Goal: Contribute content

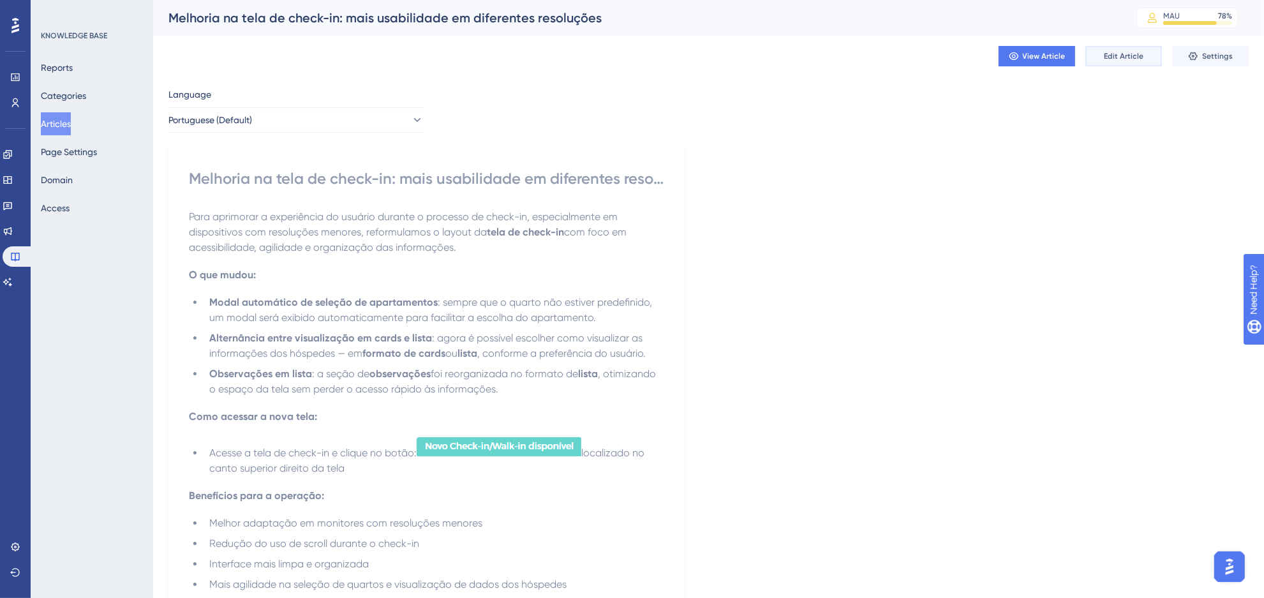
click at [1100, 65] on button "Edit Article" at bounding box center [1124, 56] width 77 height 20
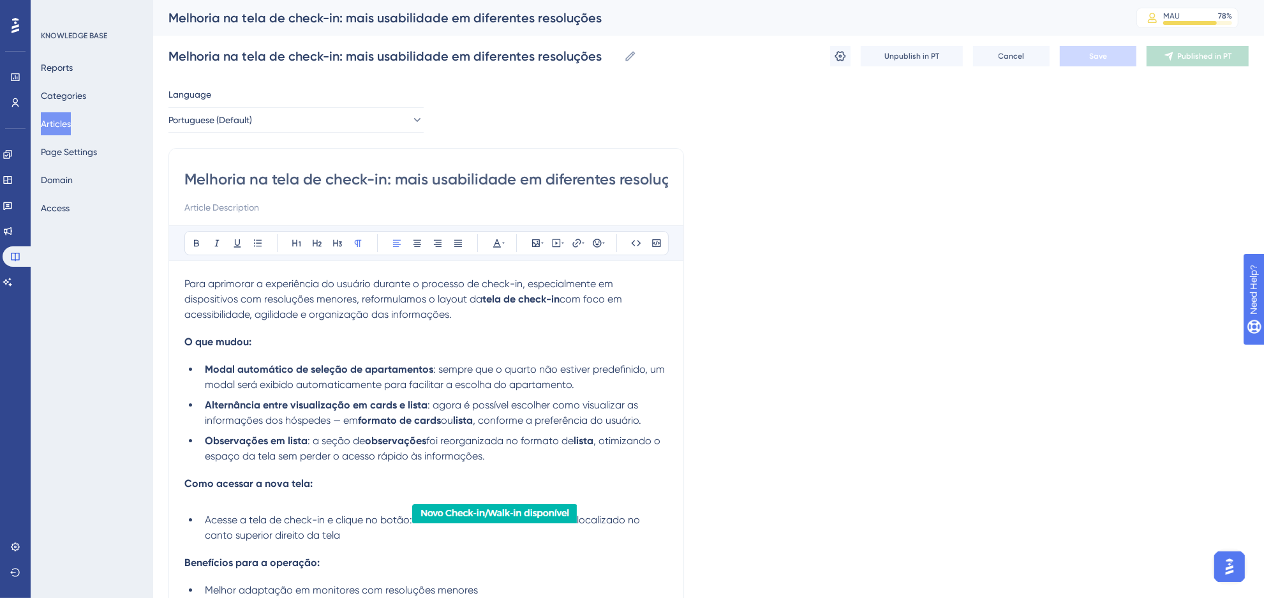
scroll to position [66, 0]
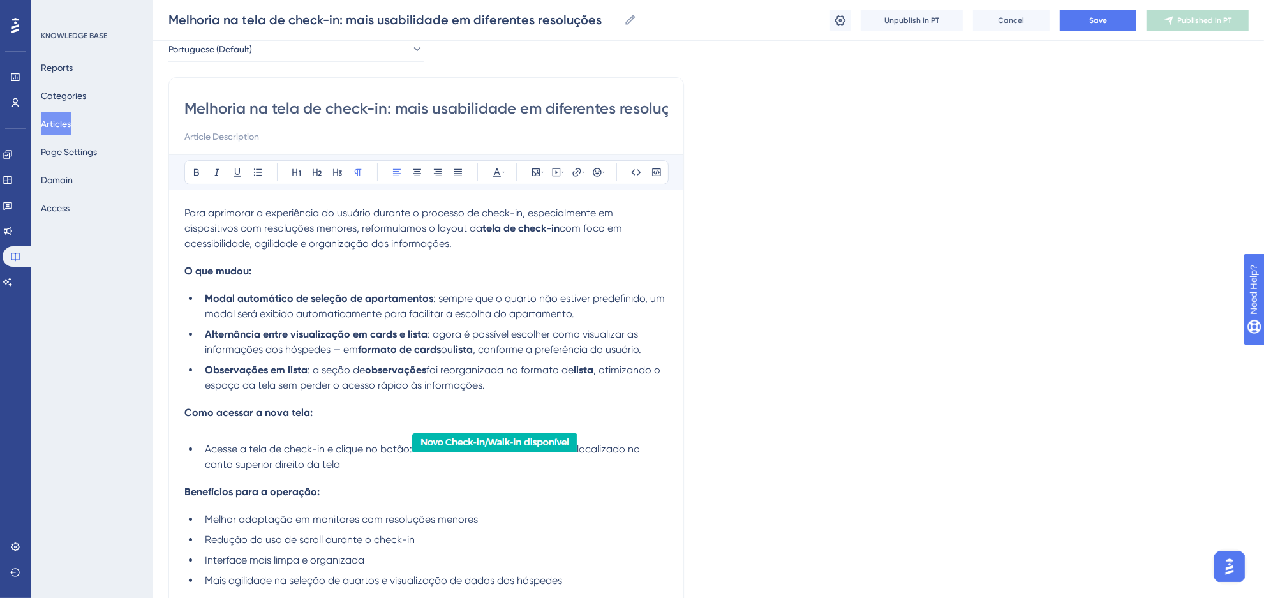
click at [428, 464] on li "Acesse a tela de check-in e clique no botão: localizado no canto superior direi…" at bounding box center [434, 452] width 468 height 40
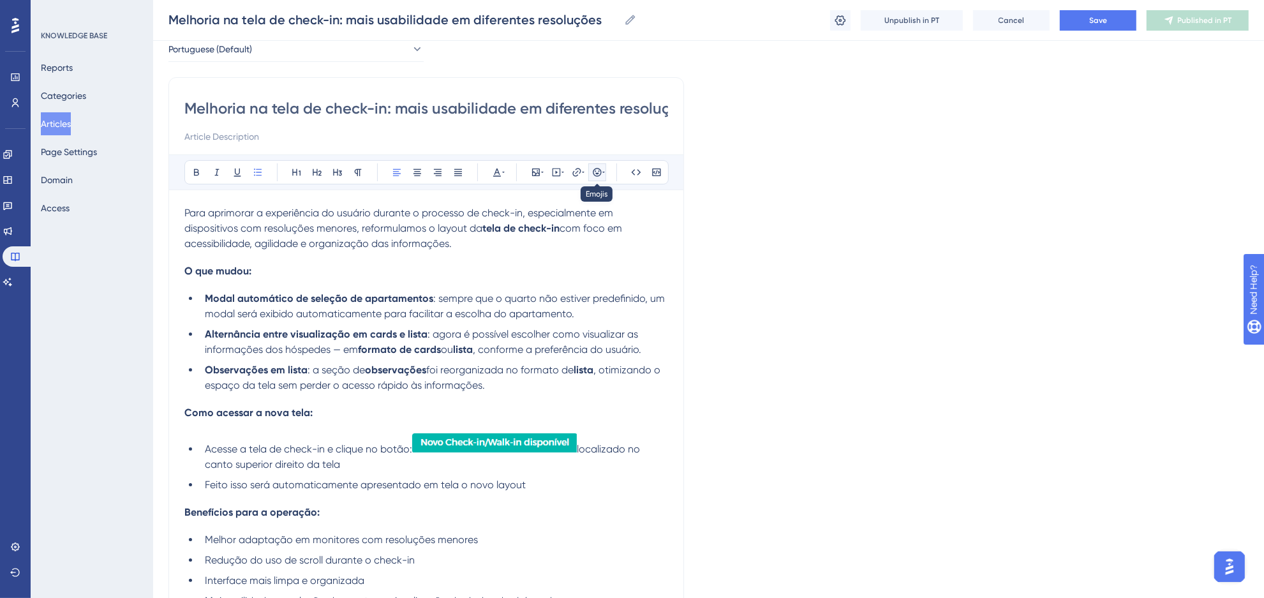
click at [599, 174] on icon at bounding box center [597, 172] width 10 height 10
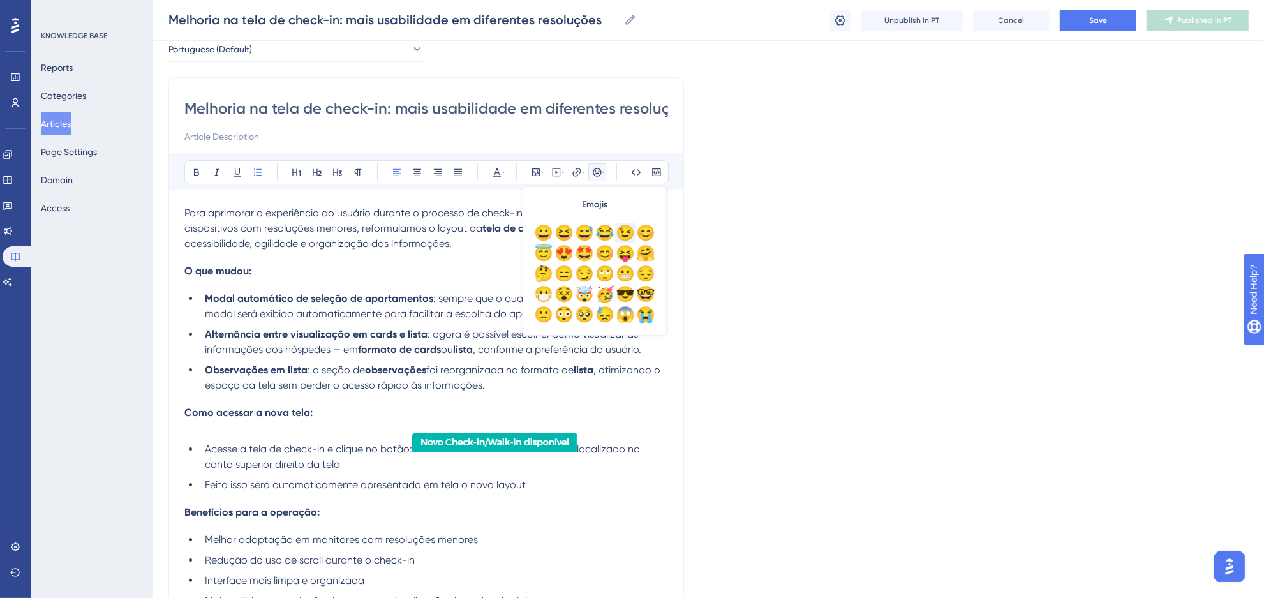
click at [630, 236] on div "😉" at bounding box center [625, 233] width 20 height 20
click at [358, 231] on span "Para aprimorar a experiência do usuário durante o processo de check-in, especia…" at bounding box center [399, 220] width 431 height 27
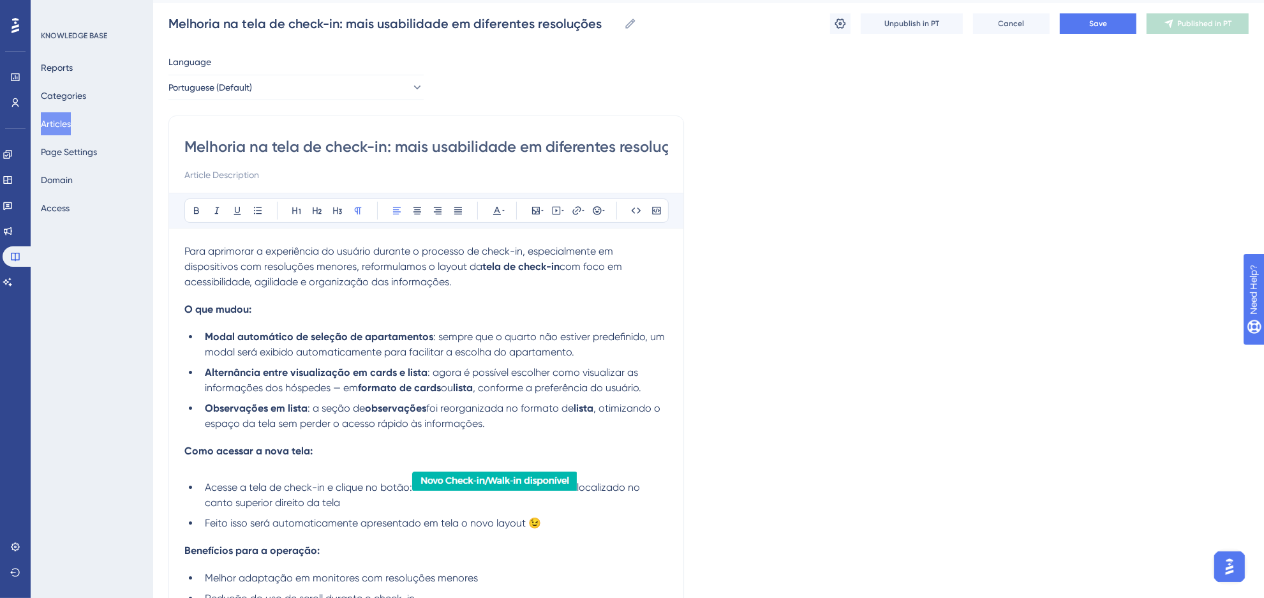
scroll to position [0, 0]
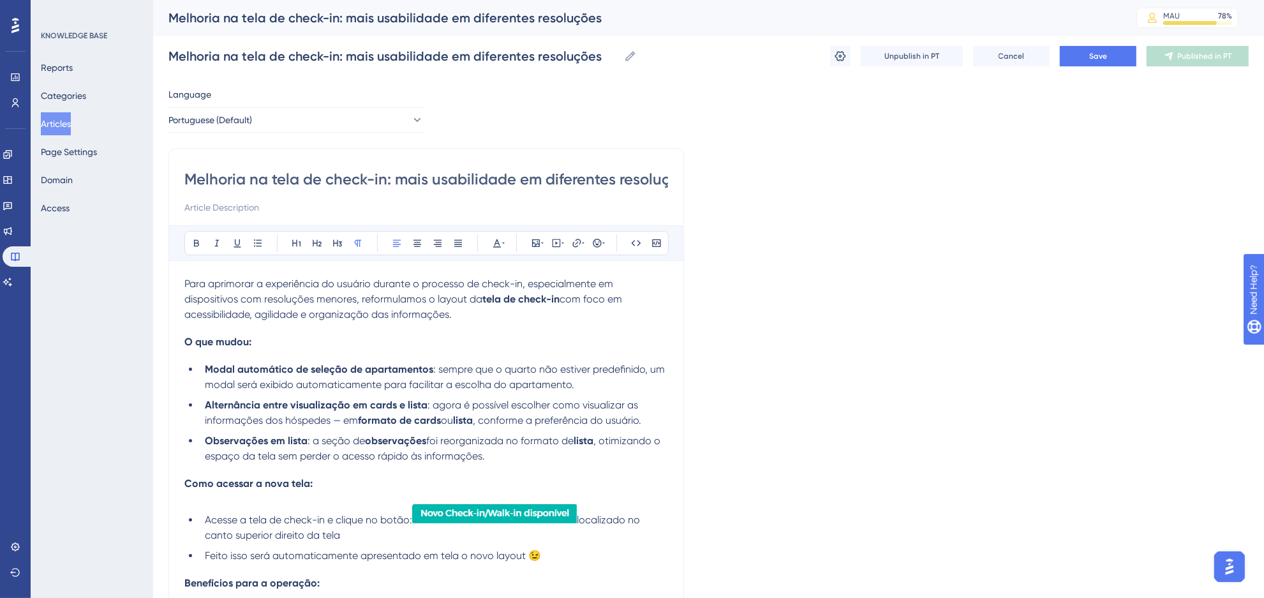
click at [499, 452] on li "Observações em lista : a seção de observações foi reorganizada no formato de li…" at bounding box center [434, 448] width 468 height 31
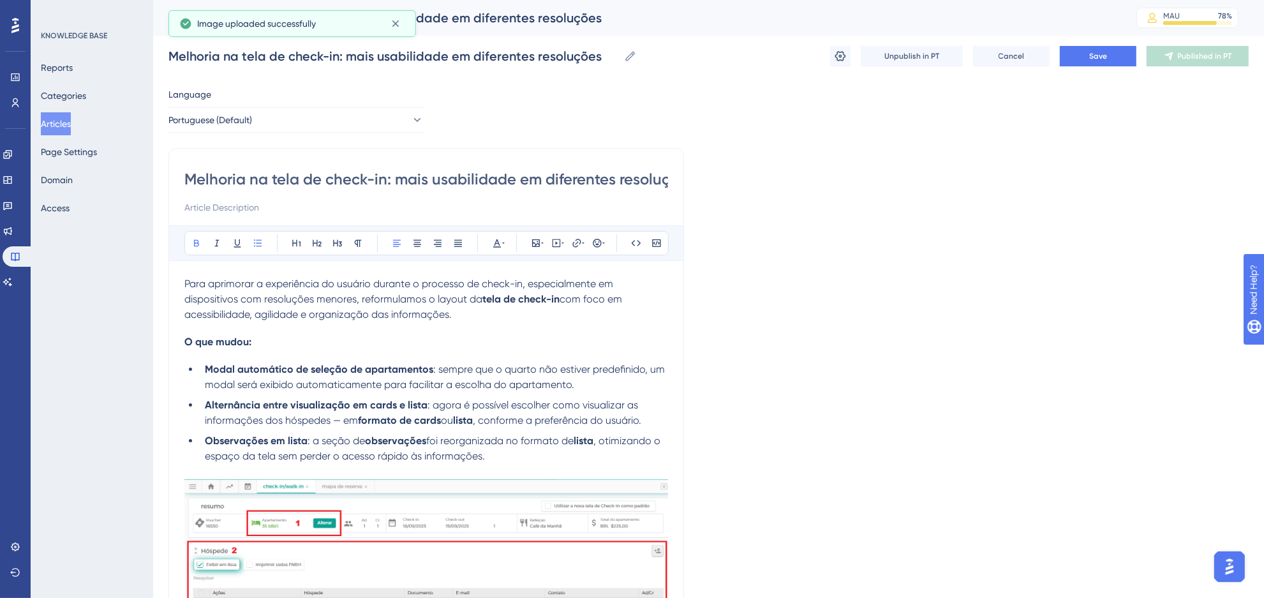
click at [253, 369] on strong "Modal automático de seleção de apartamentos" at bounding box center [319, 369] width 228 height 12
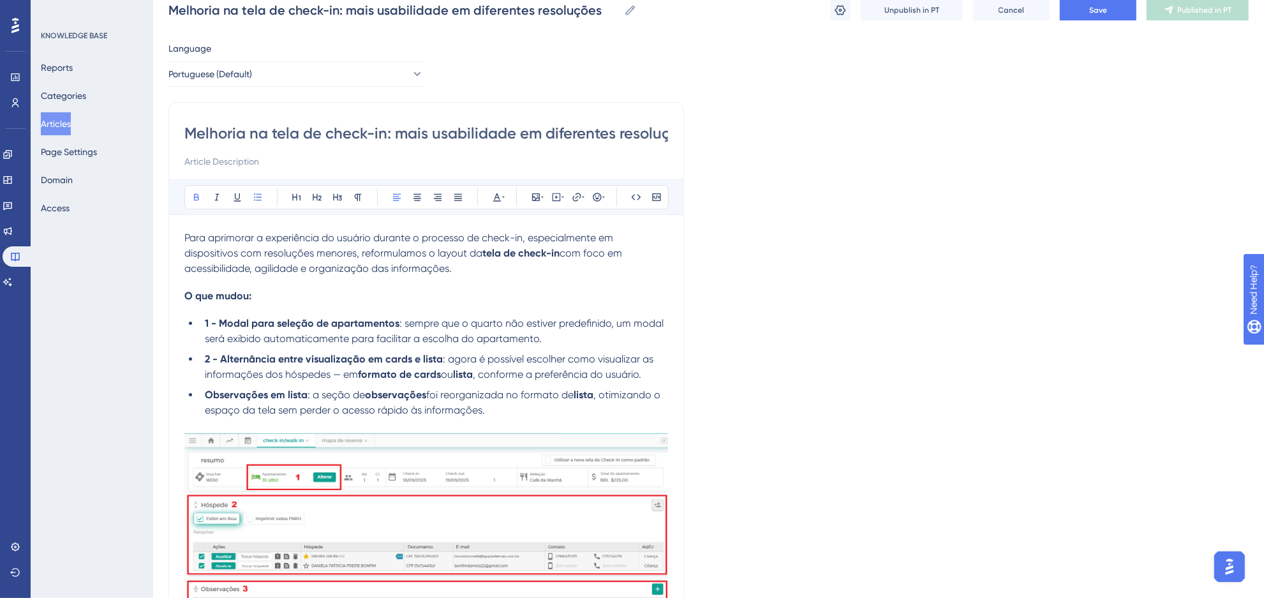
scroll to position [80, 0]
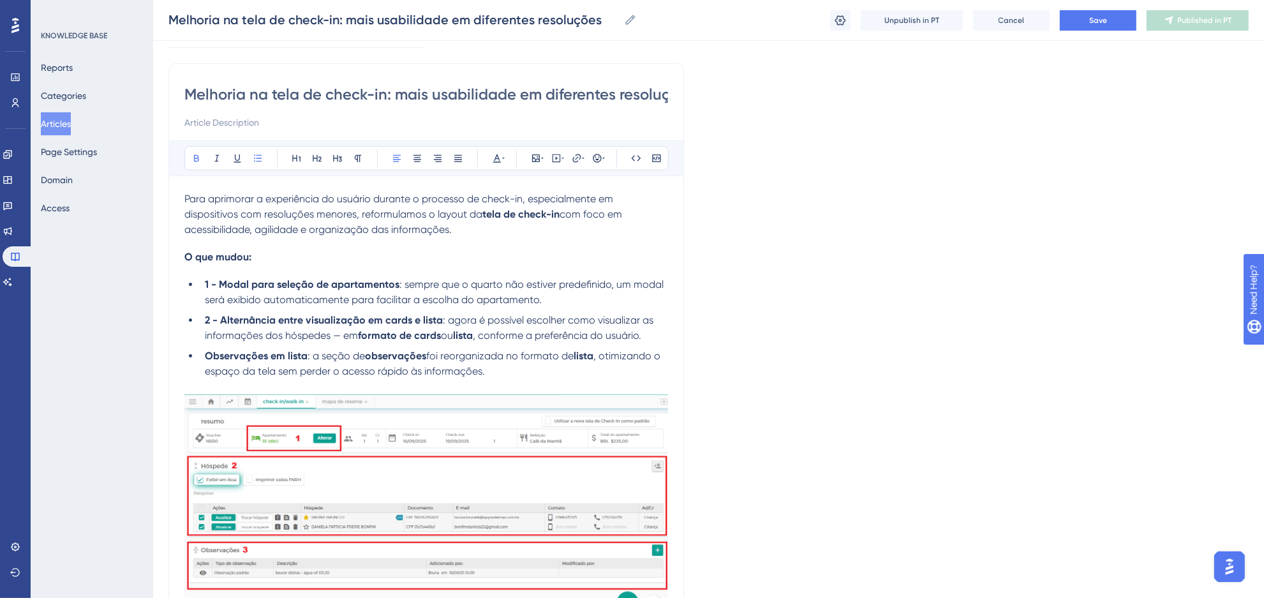
click at [247, 320] on strong "2 - Alternância entre visualização em cards e lista" at bounding box center [324, 320] width 238 height 12
click at [247, 319] on strong "2 - Alternância entre visualização em cards e lista" at bounding box center [324, 320] width 238 height 12
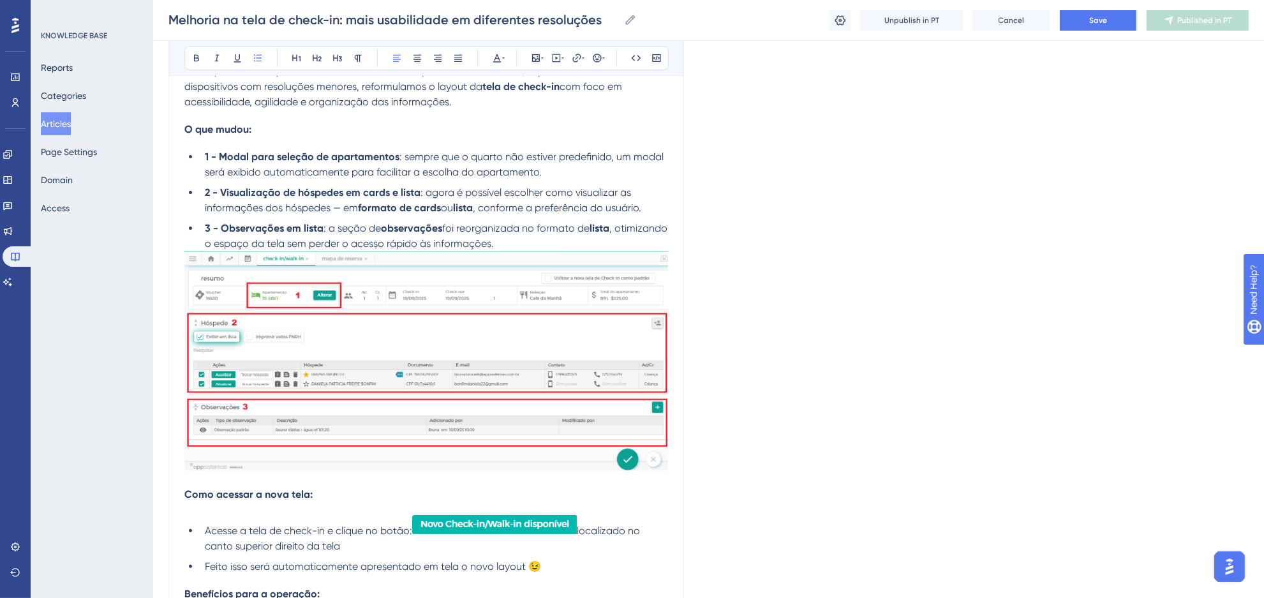
scroll to position [239, 0]
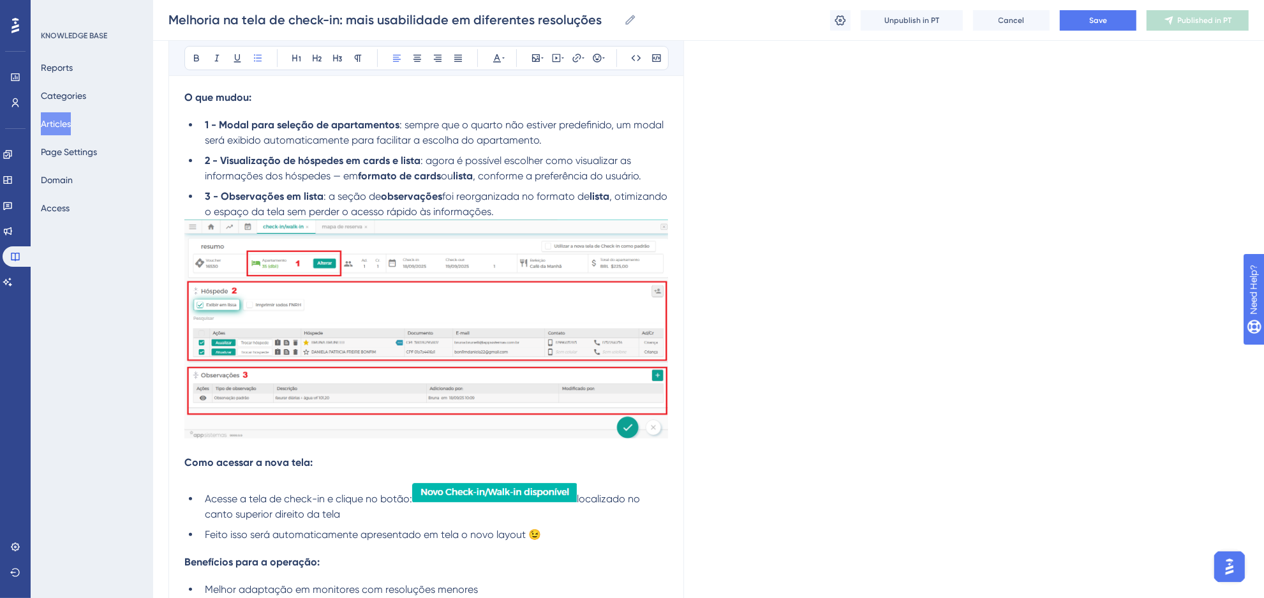
click at [228, 483] on li "Acesse a tela de check-in e clique no botão: localizado no canto superior direi…" at bounding box center [434, 502] width 468 height 40
click at [227, 477] on div "Para aprimorar a experiência do usuário durante o processo de check-in, especia…" at bounding box center [426, 374] width 484 height 684
click at [327, 498] on span "Acesse a tela de check-in e clique no botão:" at bounding box center [308, 499] width 207 height 12
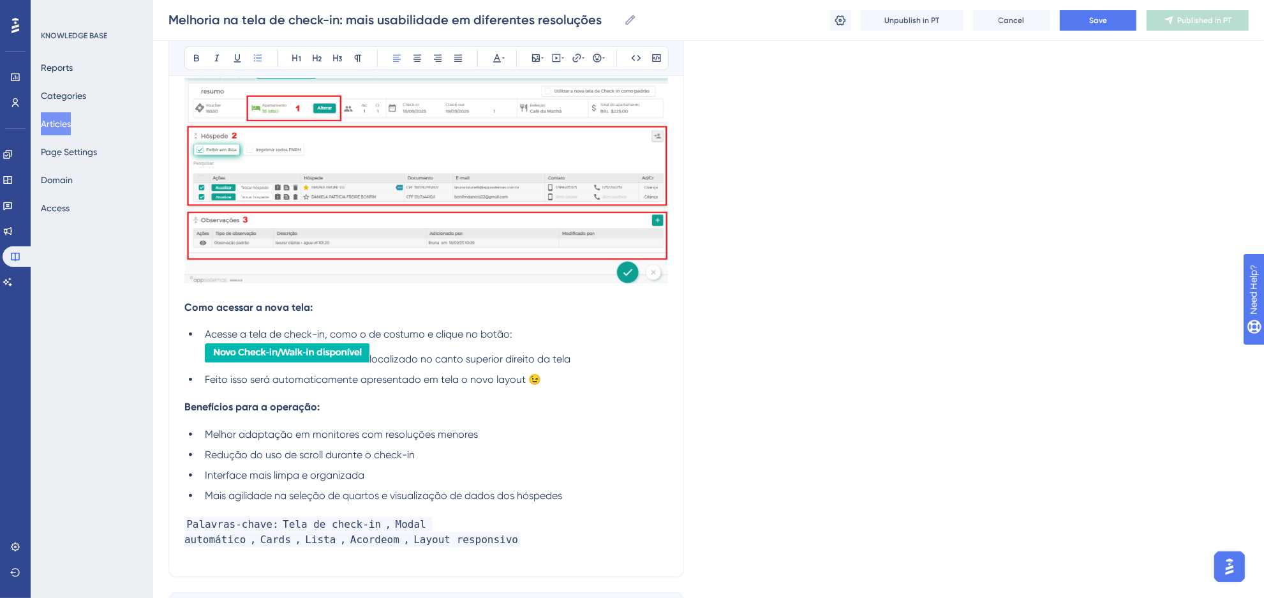
scroll to position [399, 0]
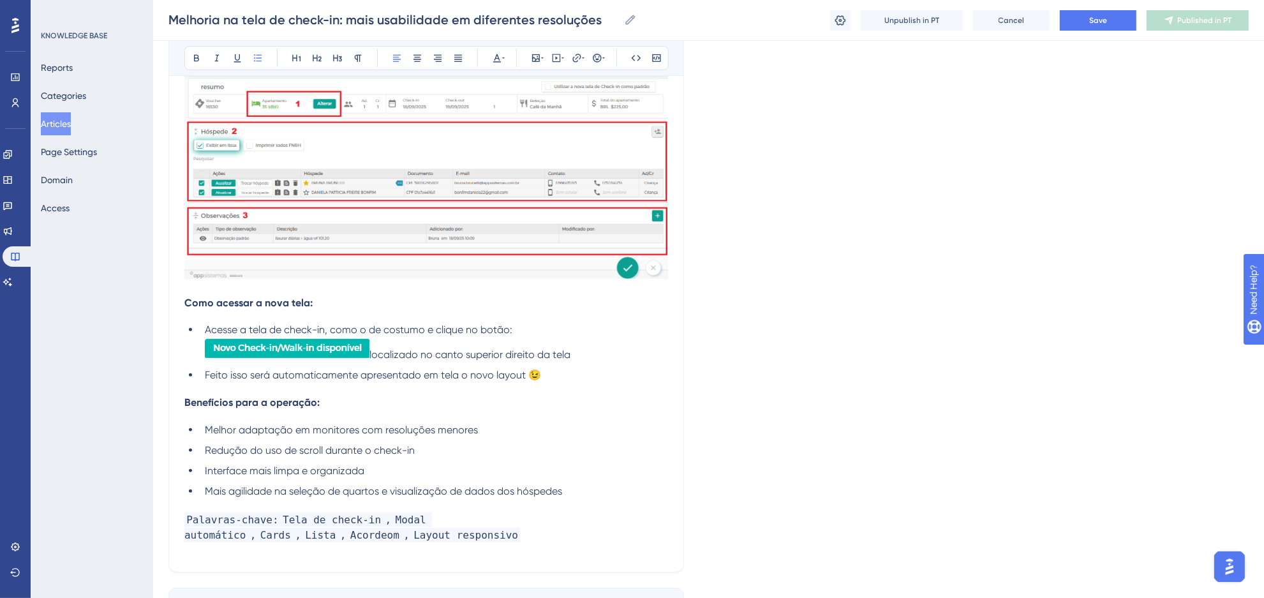
click at [1095, 33] on div "Melhoria na tela de check-in: mais usabilidade em diferentes resoluções Melhori…" at bounding box center [708, 20] width 1111 height 41
click at [1100, 24] on span "Save" at bounding box center [1098, 20] width 18 height 10
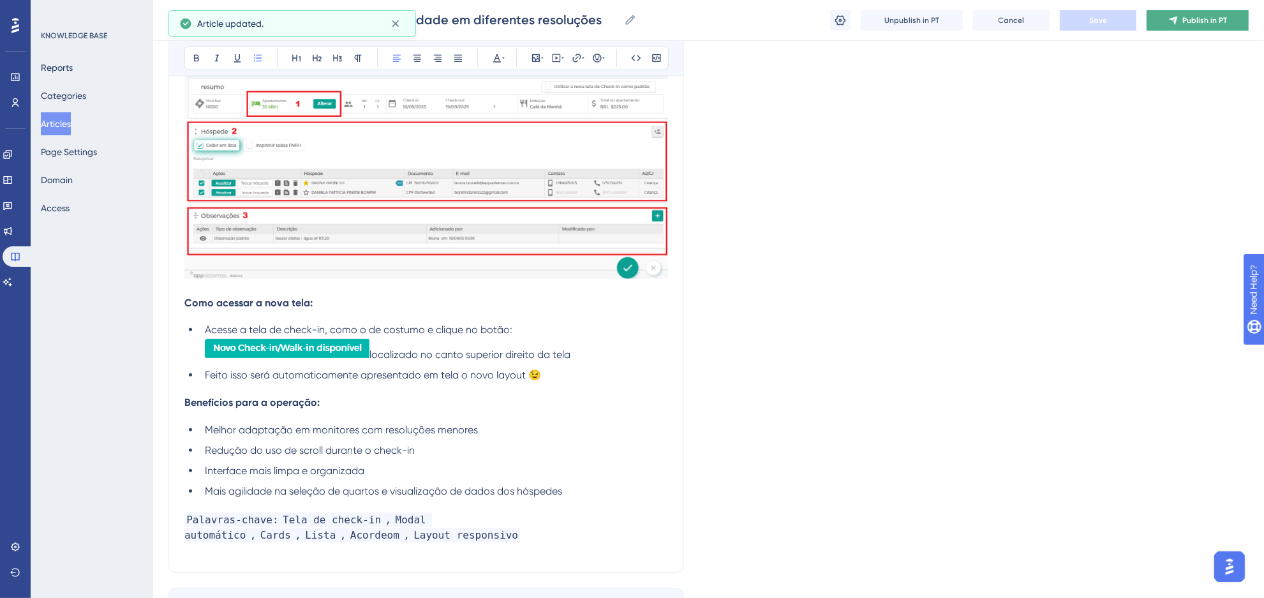
click at [1198, 29] on button "Publish in PT" at bounding box center [1198, 20] width 102 height 20
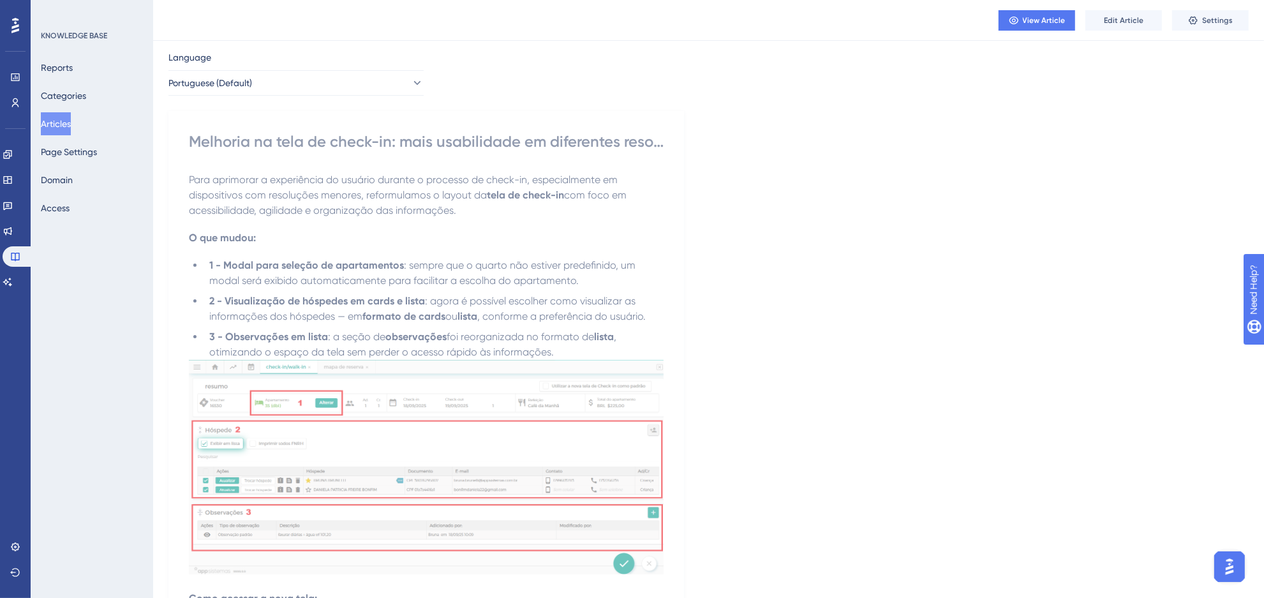
scroll to position [0, 0]
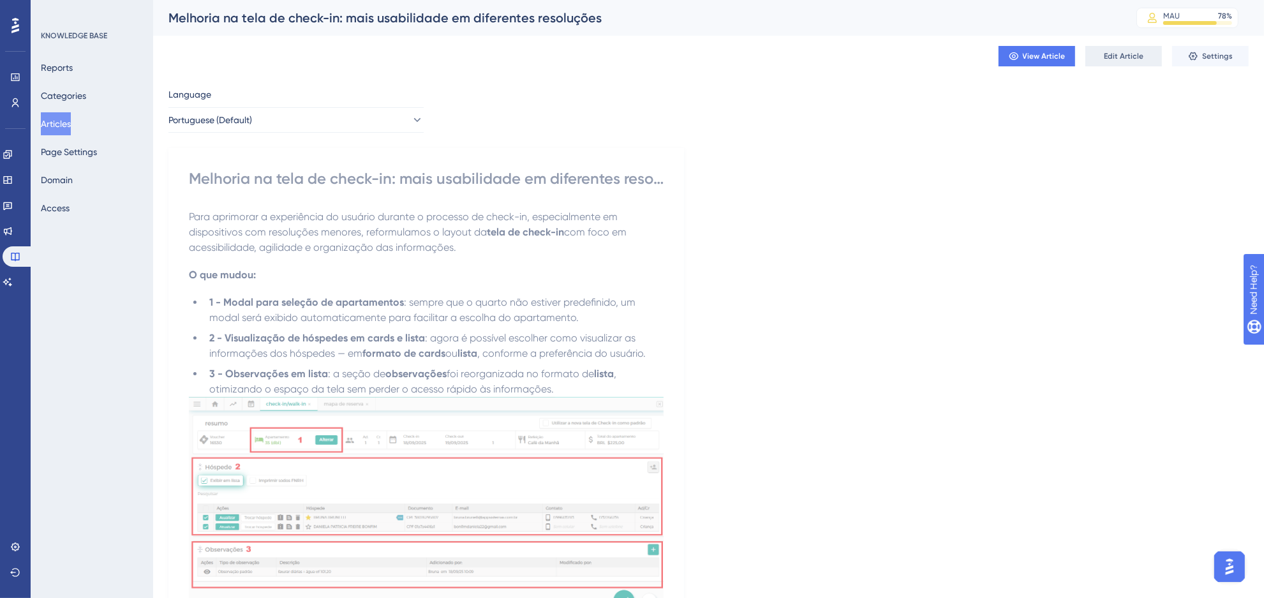
click at [1096, 57] on button "Edit Article" at bounding box center [1124, 56] width 77 height 20
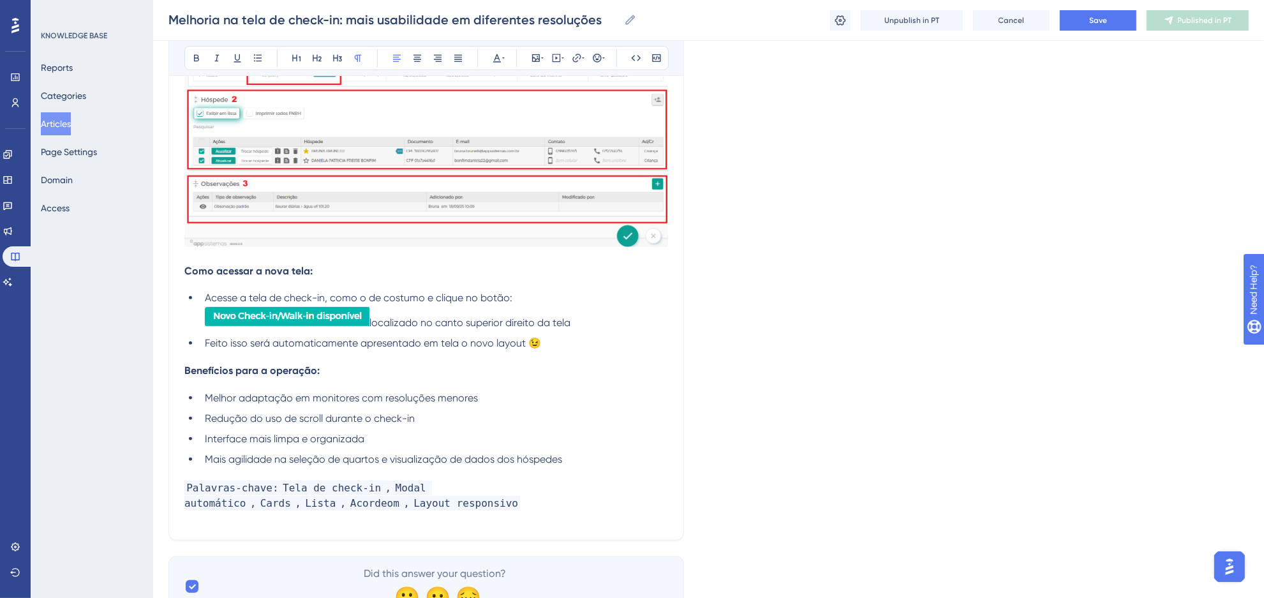
scroll to position [436, 0]
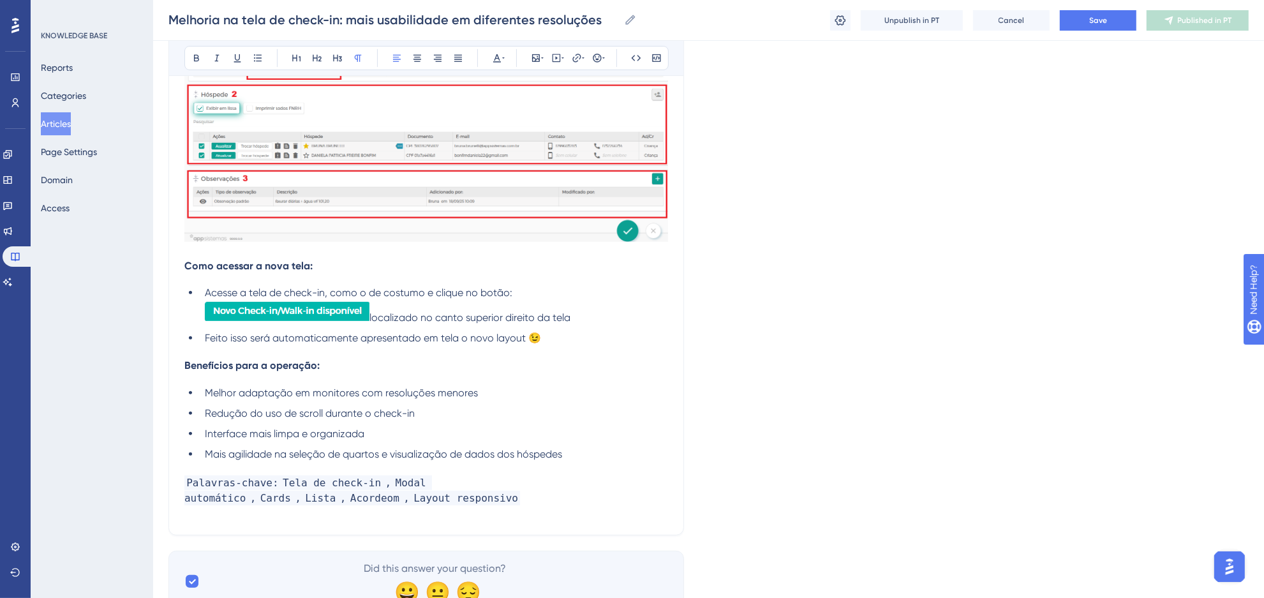
click at [569, 340] on li "Feito isso será automaticamente apresentado em tela o novo layout 😉" at bounding box center [434, 338] width 468 height 15
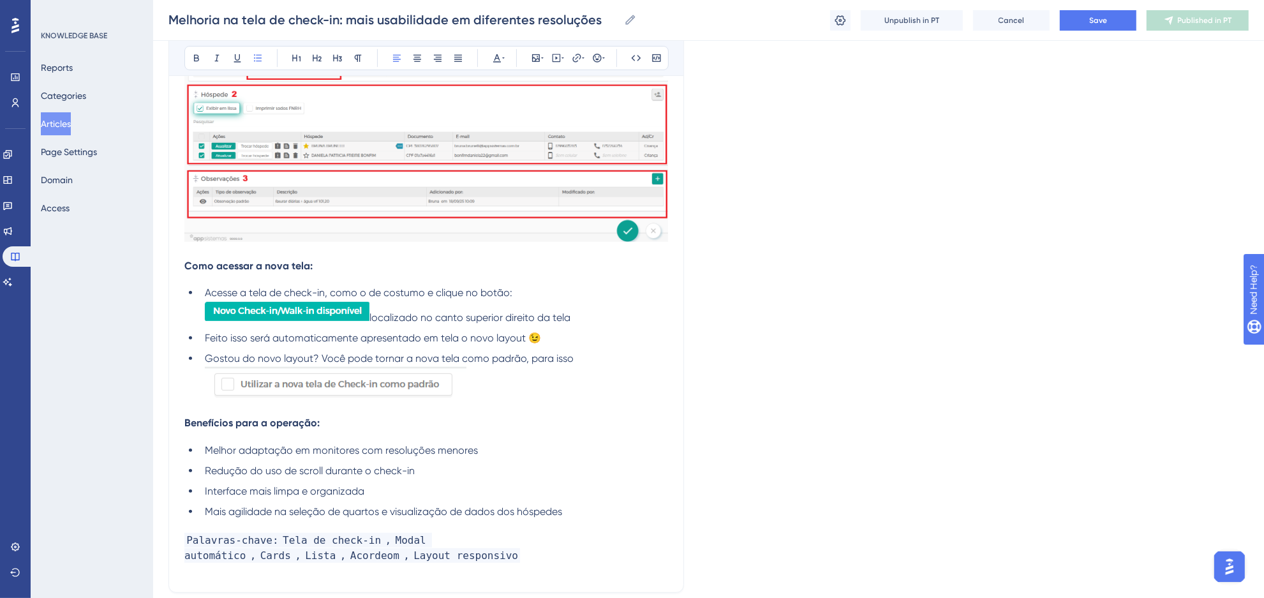
click at [400, 380] on img at bounding box center [336, 382] width 262 height 33
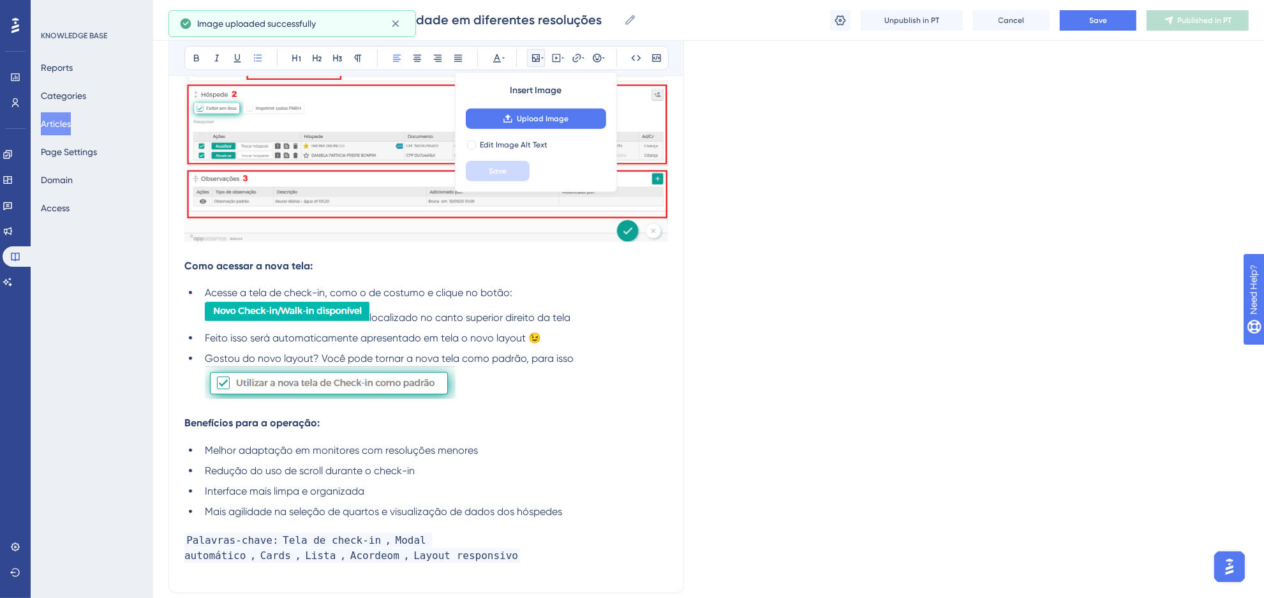
click at [397, 356] on span "Gostou do novo layout? Você pode tornar a nova tela como padrão, para isso" at bounding box center [389, 358] width 369 height 12
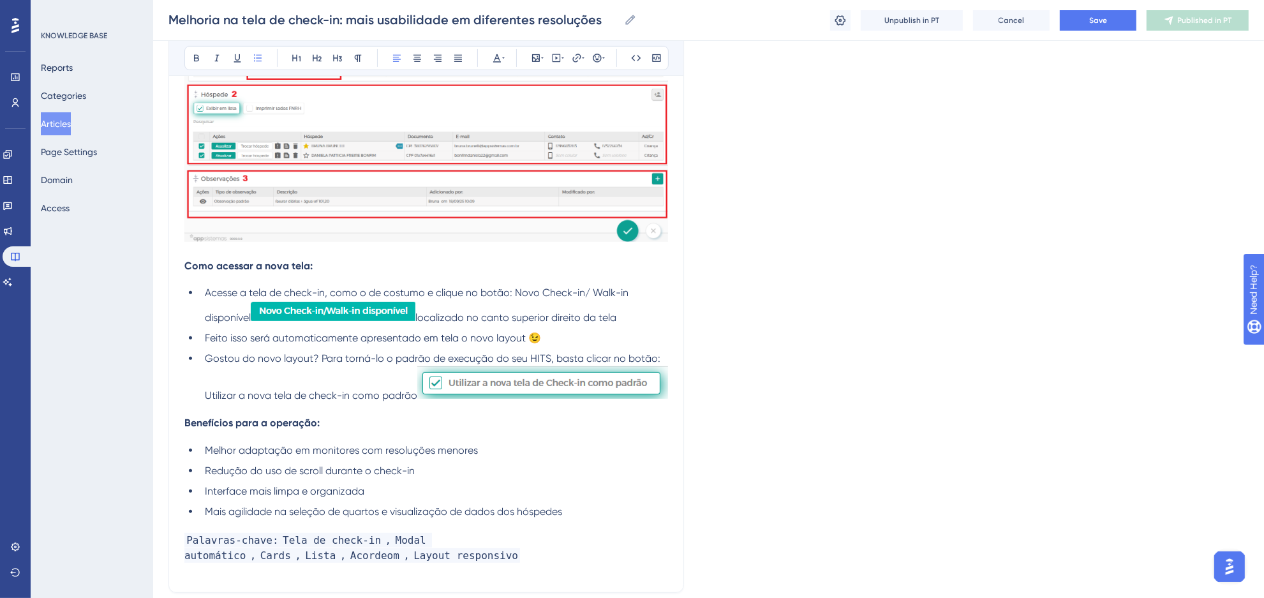
click at [450, 332] on span "Feito isso será automaticamente apresentado em tela o novo layout 😉" at bounding box center [373, 338] width 336 height 12
click at [1115, 19] on button "Save" at bounding box center [1098, 20] width 77 height 20
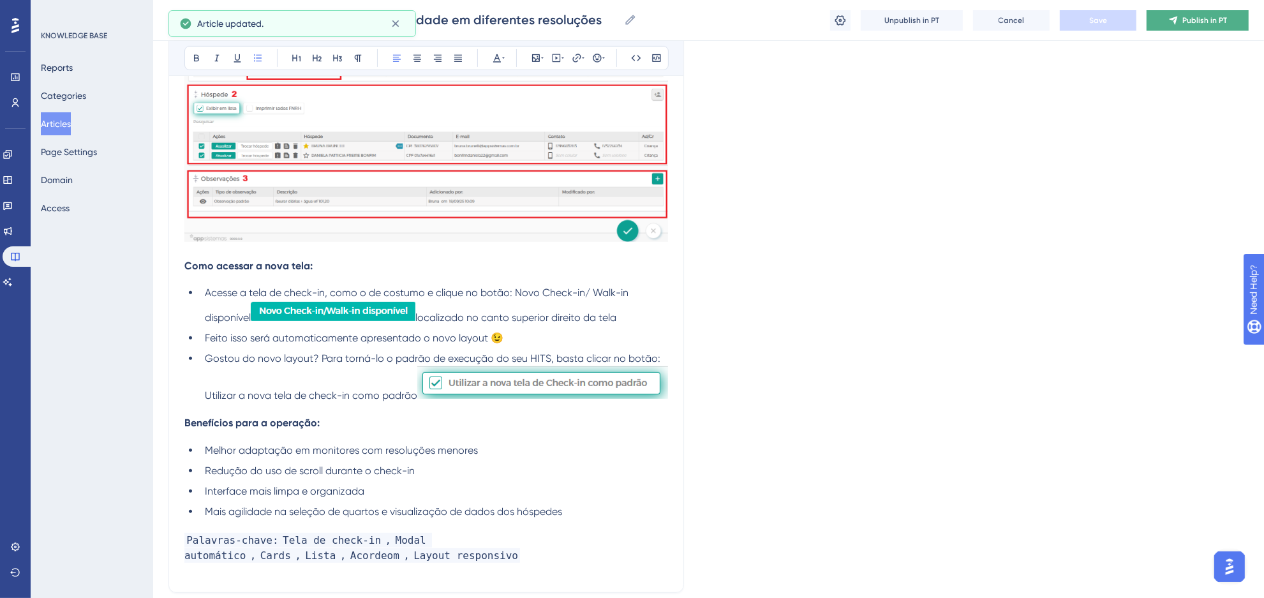
click at [1172, 26] on button "Publish in PT" at bounding box center [1198, 20] width 102 height 20
